Goal: Find contact information: Find contact information

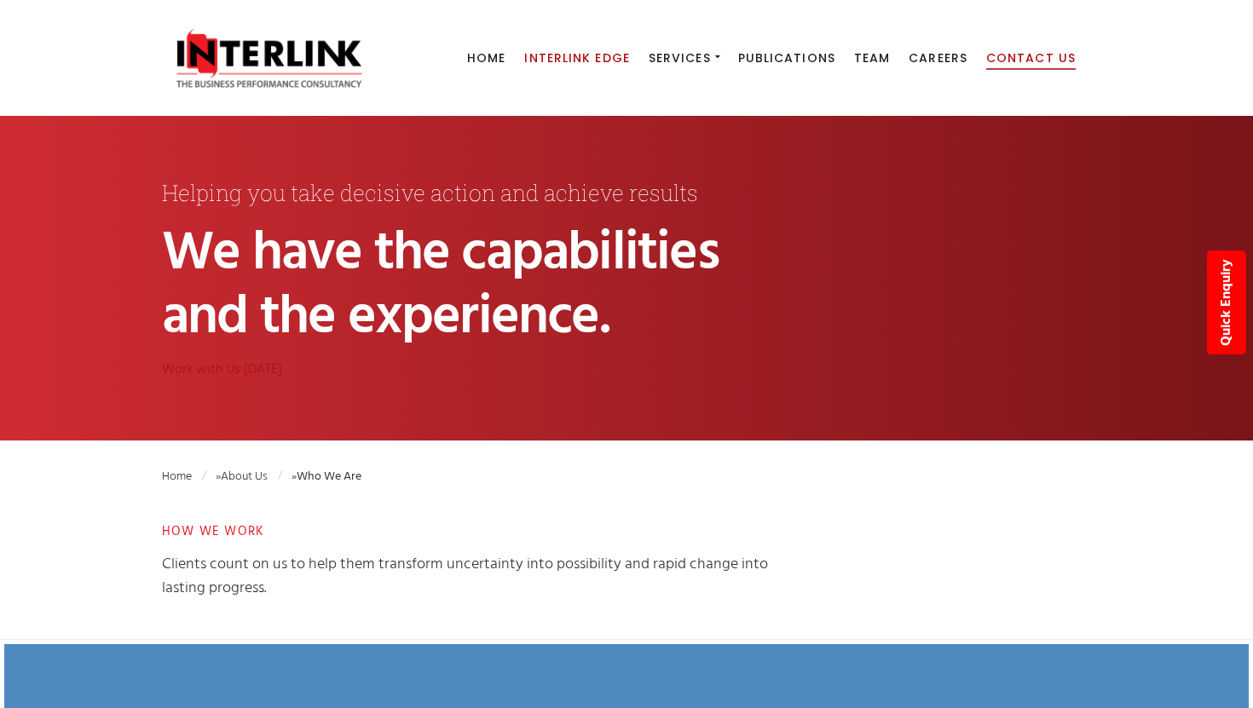
click at [1005, 58] on span "Contact Us" at bounding box center [1030, 57] width 89 height 17
